Goal: Use online tool/utility: Utilize a website feature to perform a specific function

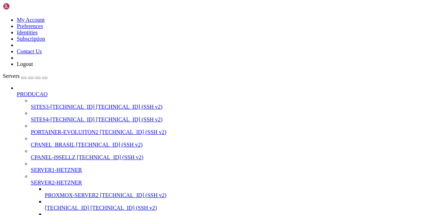
click at [32, 104] on span "SITES3-[TECHNICAL_ID]" at bounding box center [63, 107] width 64 height 6
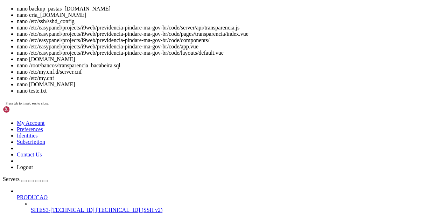
scroll to position [49, 0]
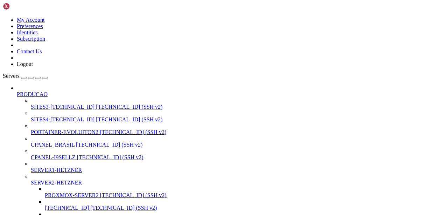
scroll to position [2790, 0]
